Goal: Navigation & Orientation: Find specific page/section

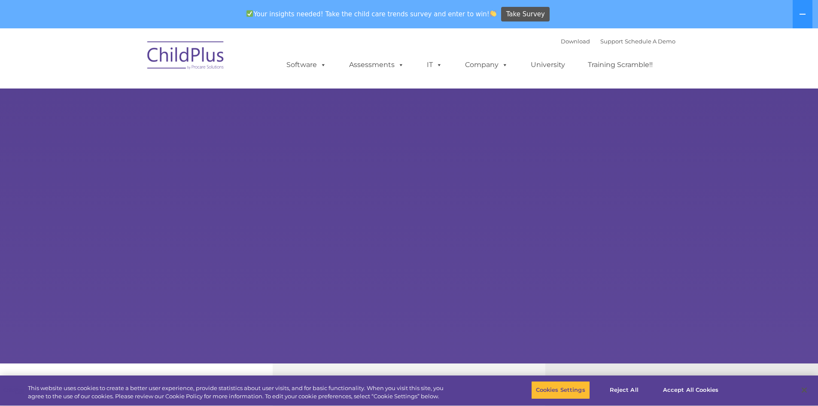
select select "MEDIUM"
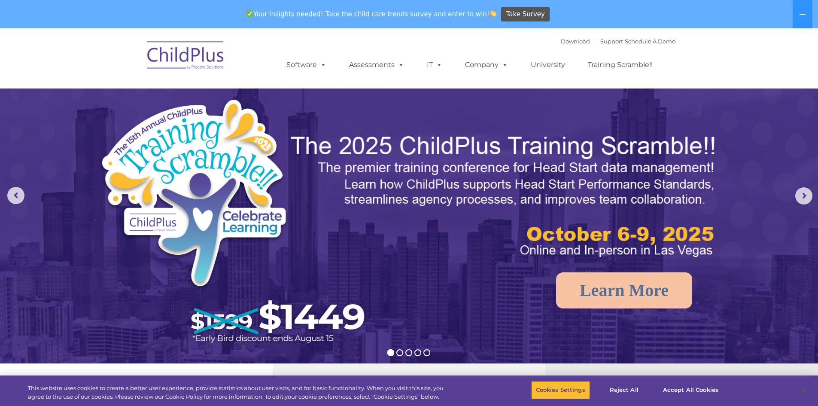
click at [213, 57] on img at bounding box center [186, 56] width 86 height 43
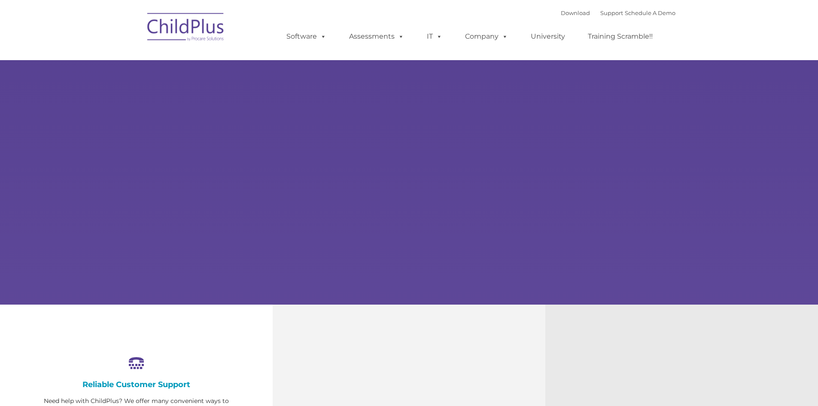
select select "MEDIUM"
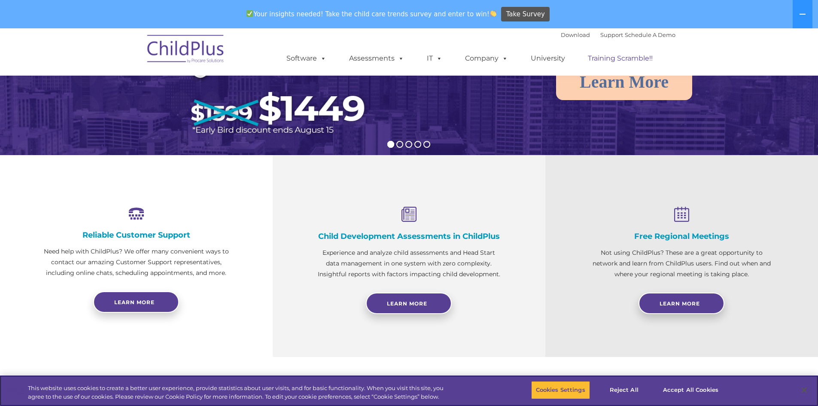
scroll to position [208, 0]
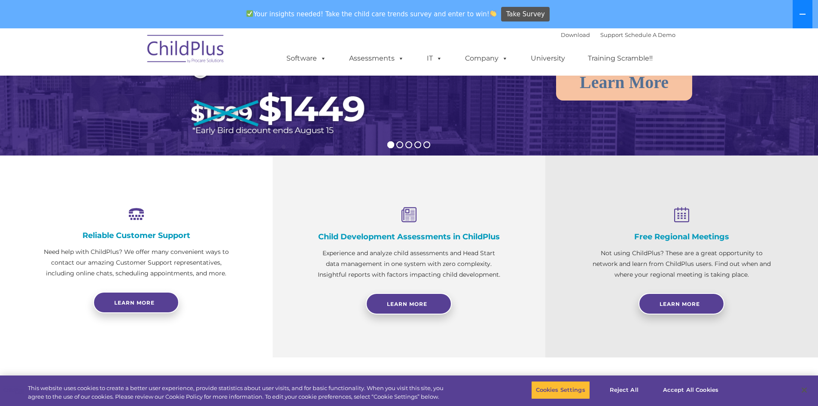
click at [802, 12] on icon at bounding box center [802, 14] width 7 height 7
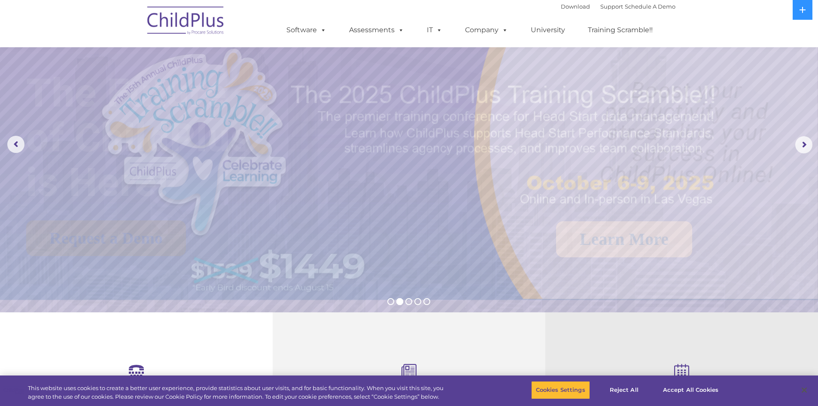
scroll to position [0, 0]
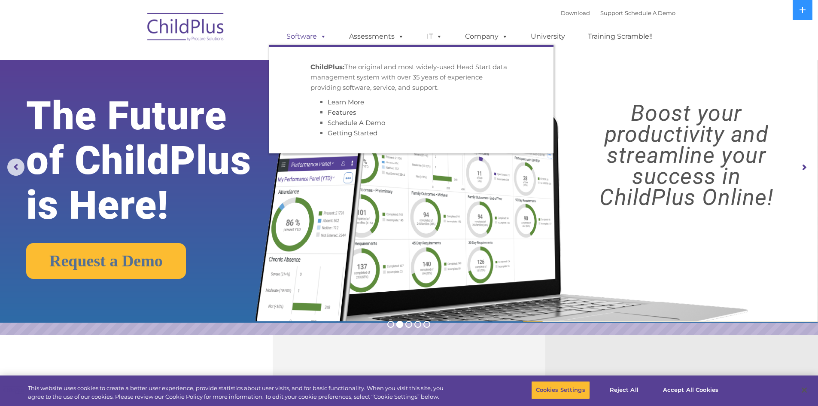
click at [313, 38] on link "Software" at bounding box center [306, 36] width 57 height 17
